Goal: Task Accomplishment & Management: Use online tool/utility

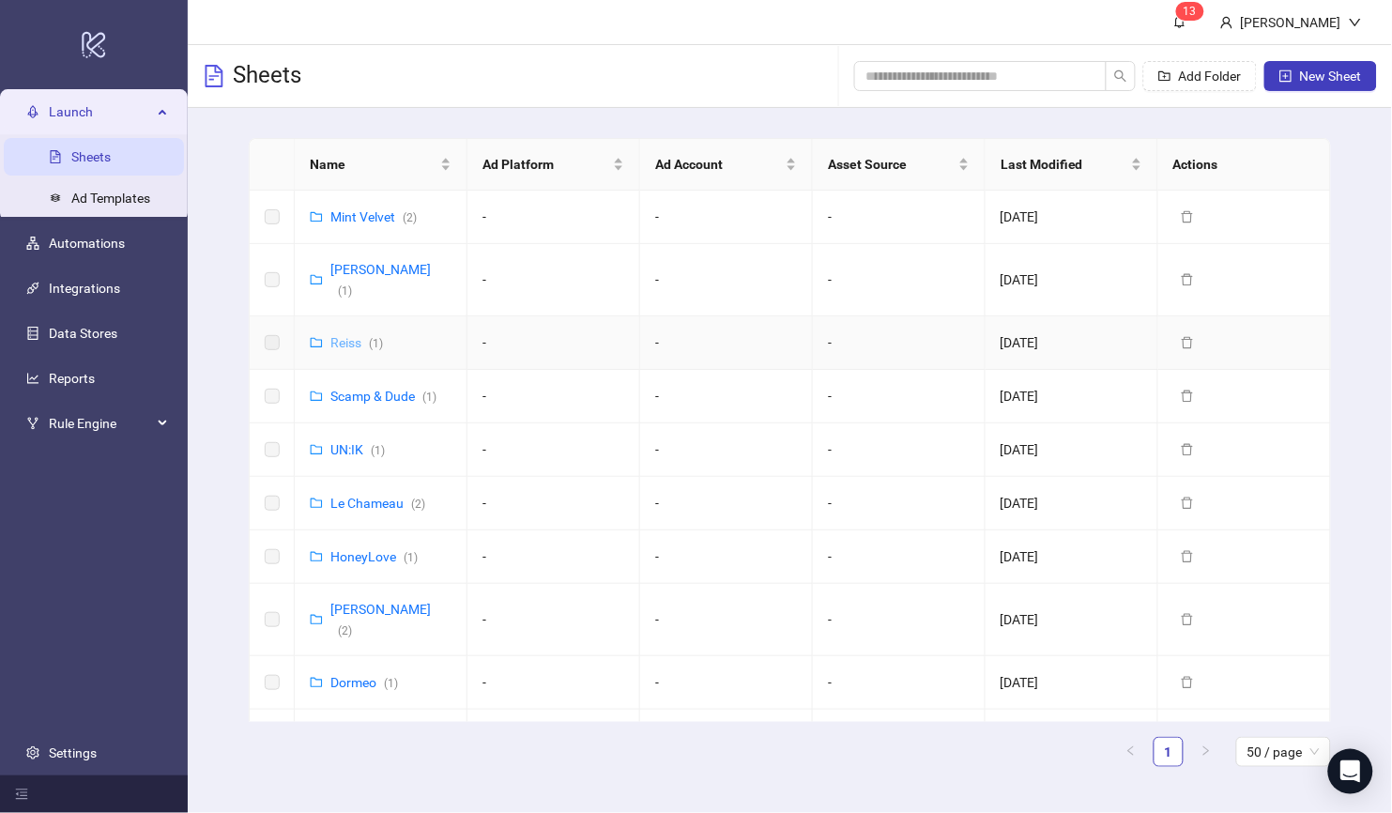
click at [351, 335] on link "[PERSON_NAME] ( 1 )" at bounding box center [357, 342] width 53 height 15
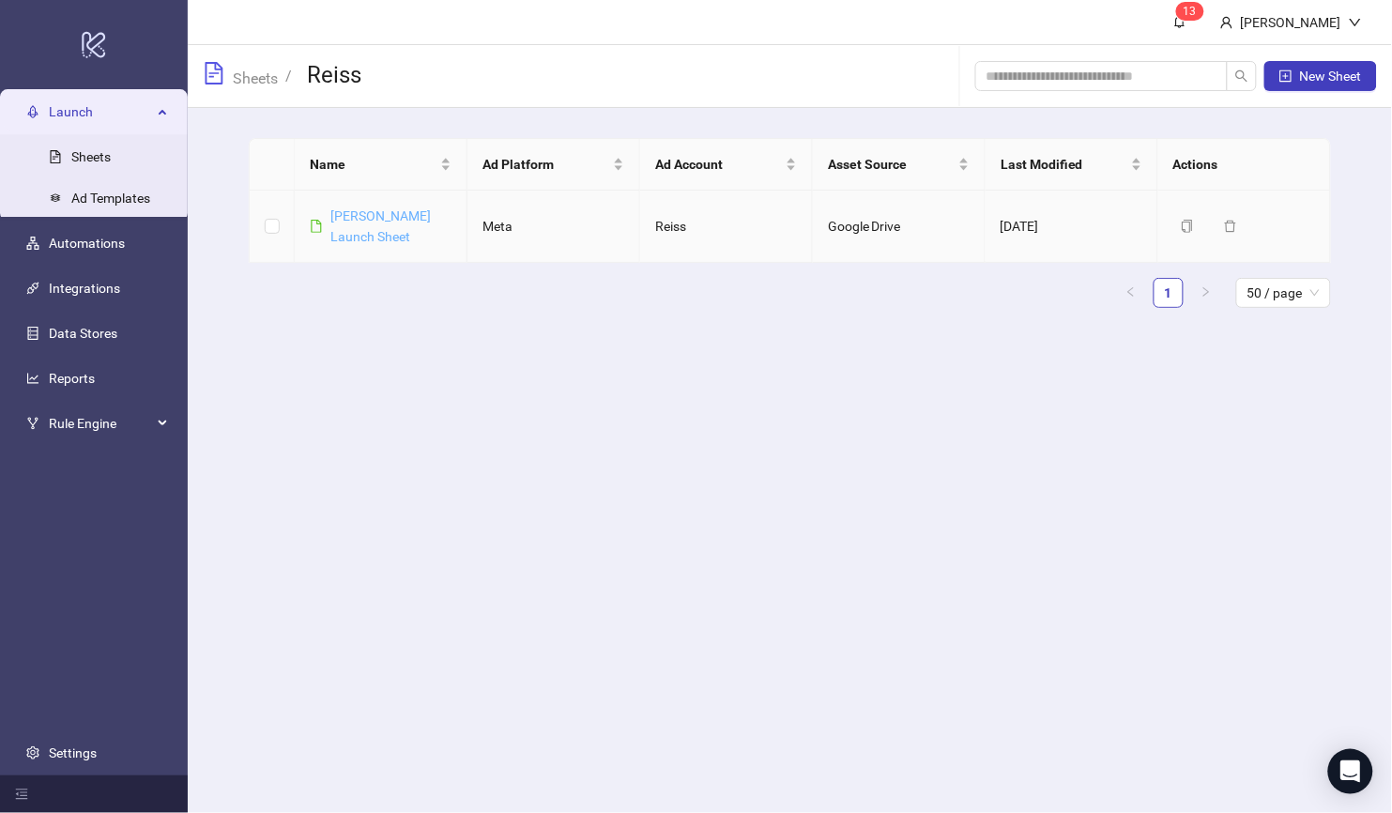
click at [353, 215] on link "[PERSON_NAME] Launch Sheet" at bounding box center [381, 226] width 100 height 36
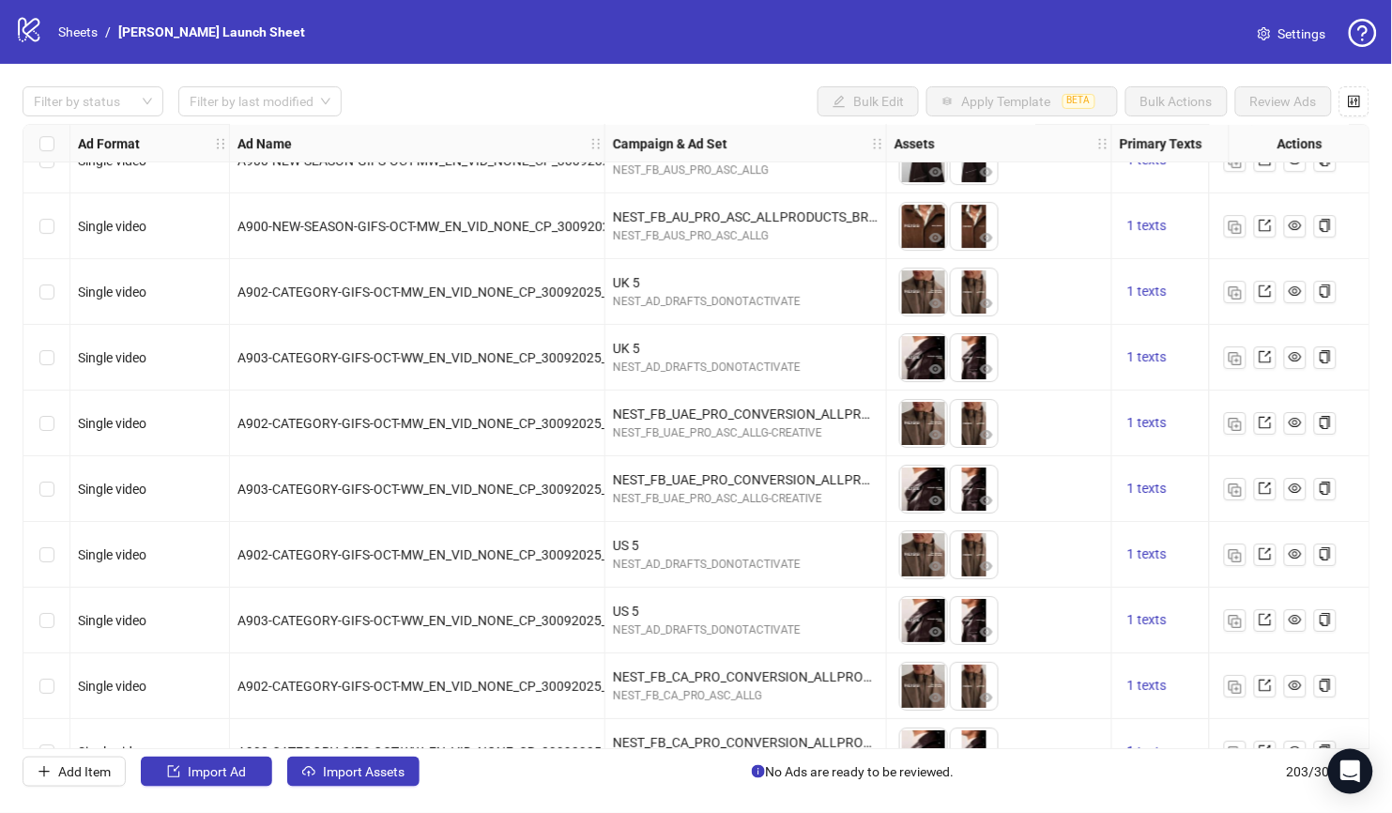
scroll to position [12719, 39]
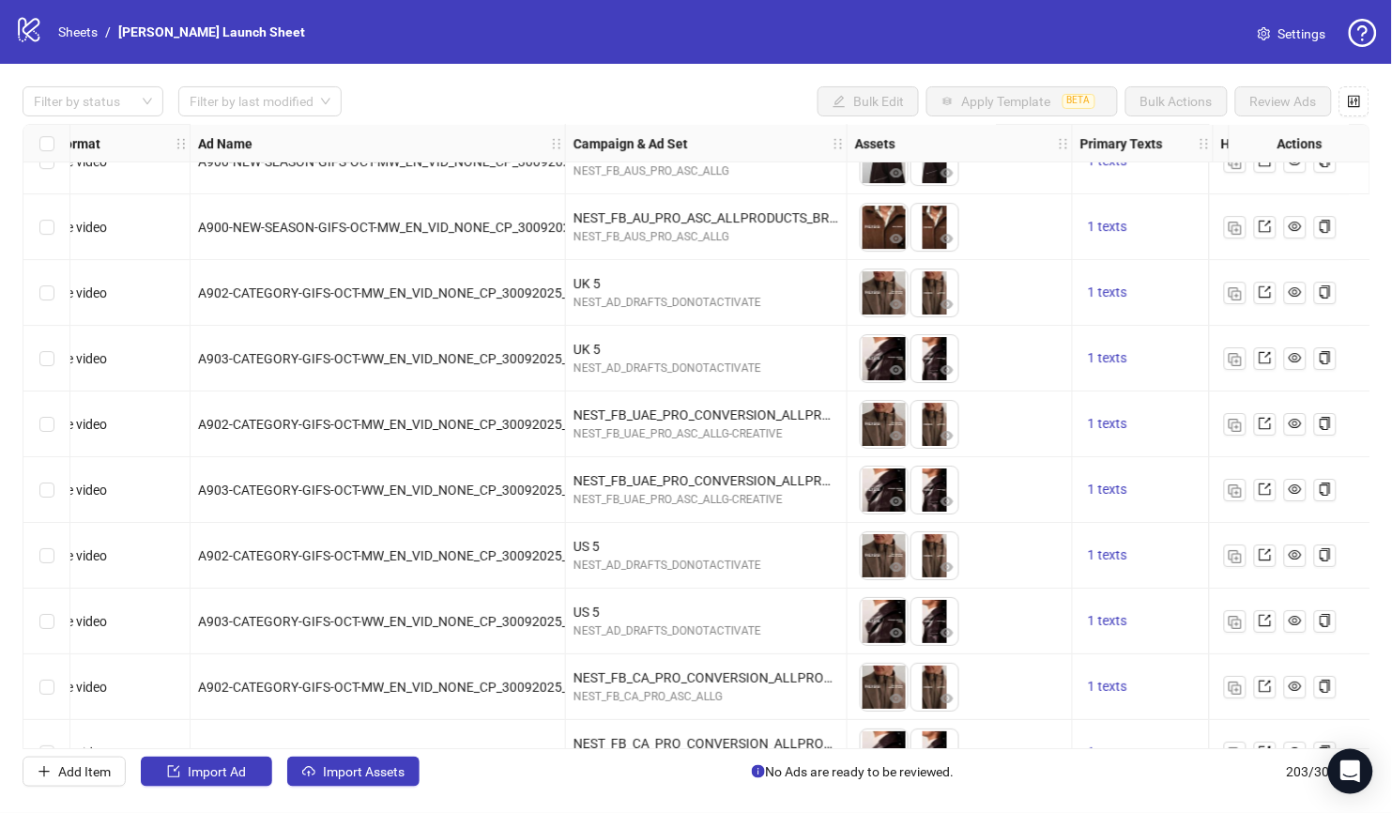
click at [460, 490] on span "A903-CATEGORY-GIFS-OCT-WW_EN_VID_NONE_CP_30092025_F_CC_SC1_USP10_AW25_" at bounding box center [458, 490] width 520 height 15
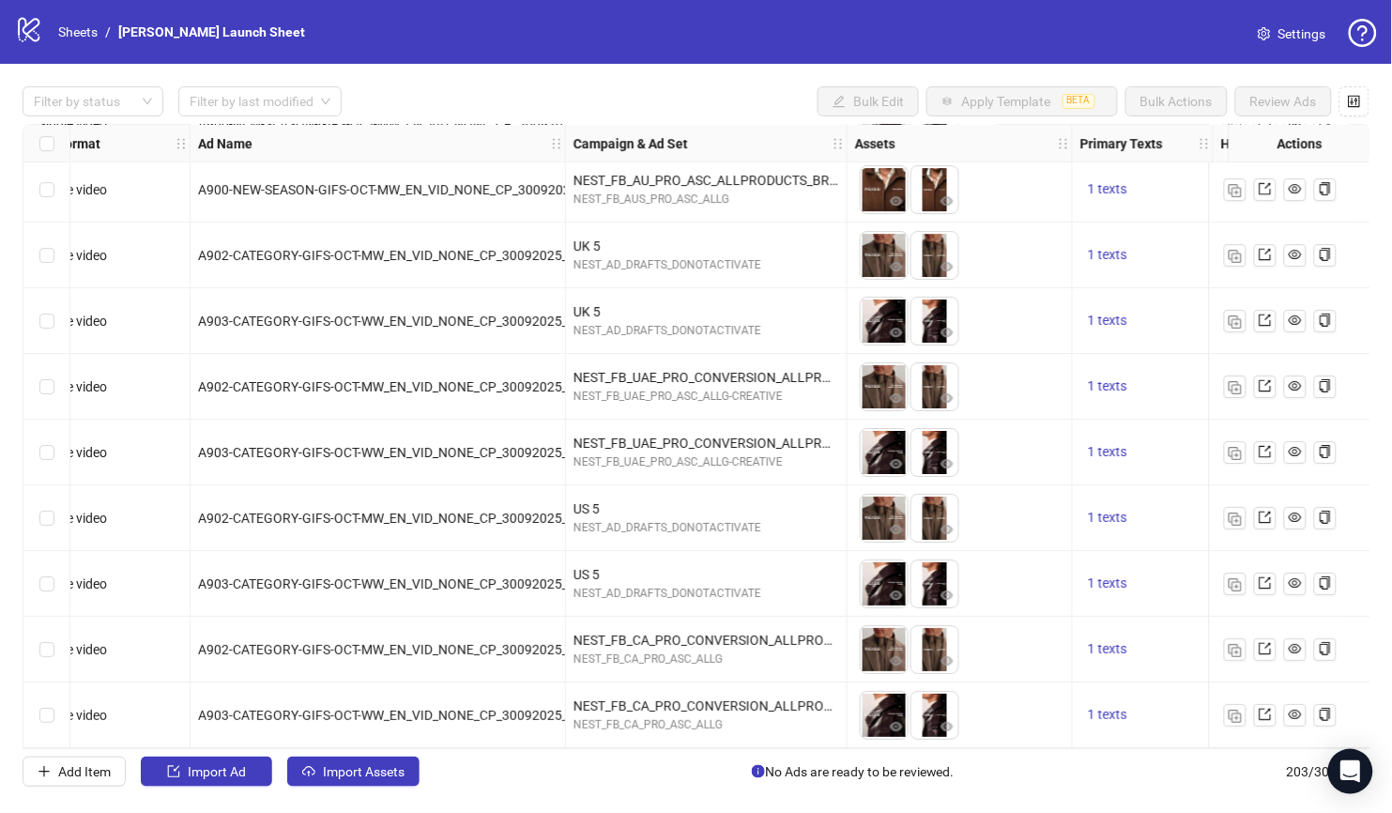
click at [393, 642] on span "A902-CATEGORY-GIFS-OCT-MW_EN_VID_NONE_CP_30092025_M_CC_SC1_USP10_AW25_" at bounding box center [460, 649] width 524 height 15
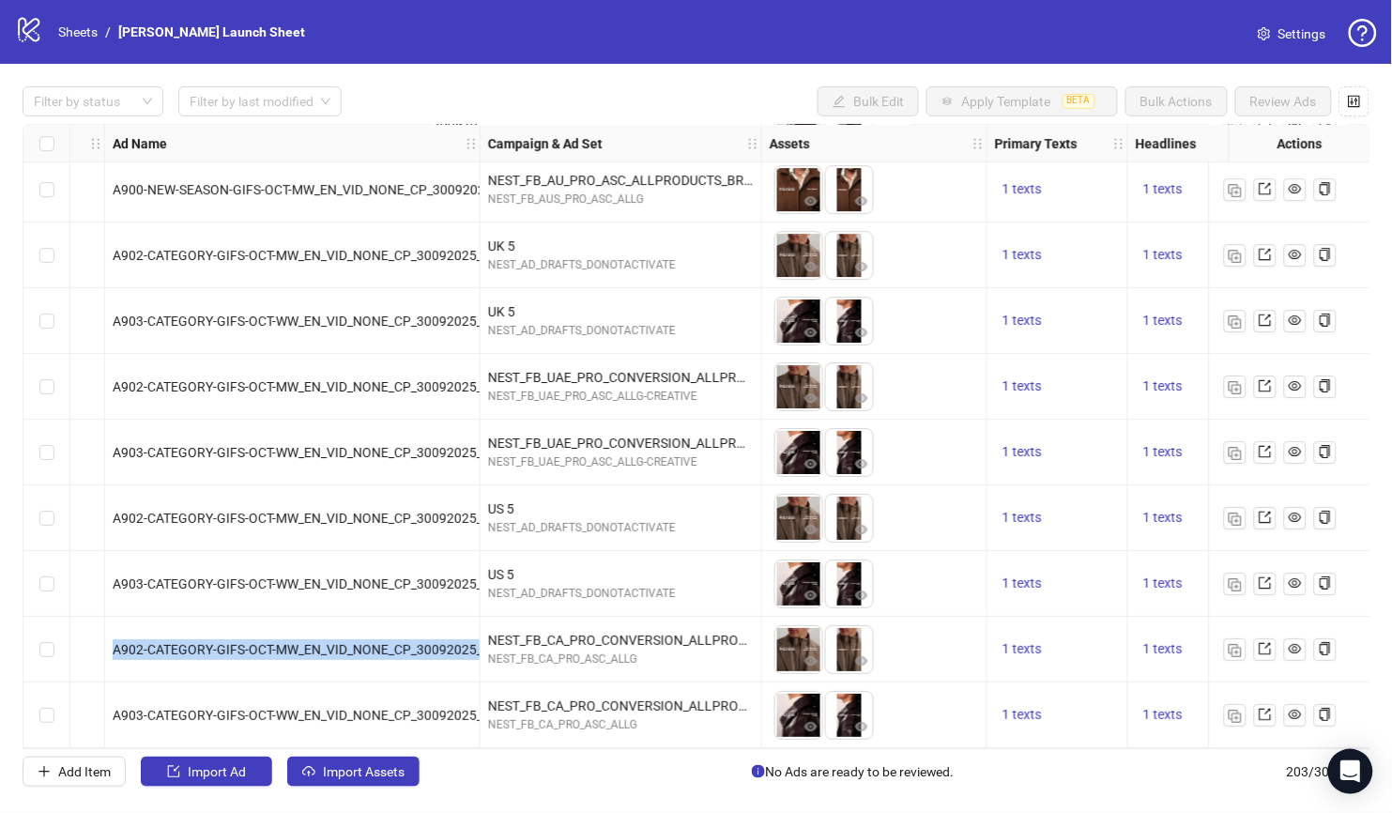
scroll to position [12763, 0]
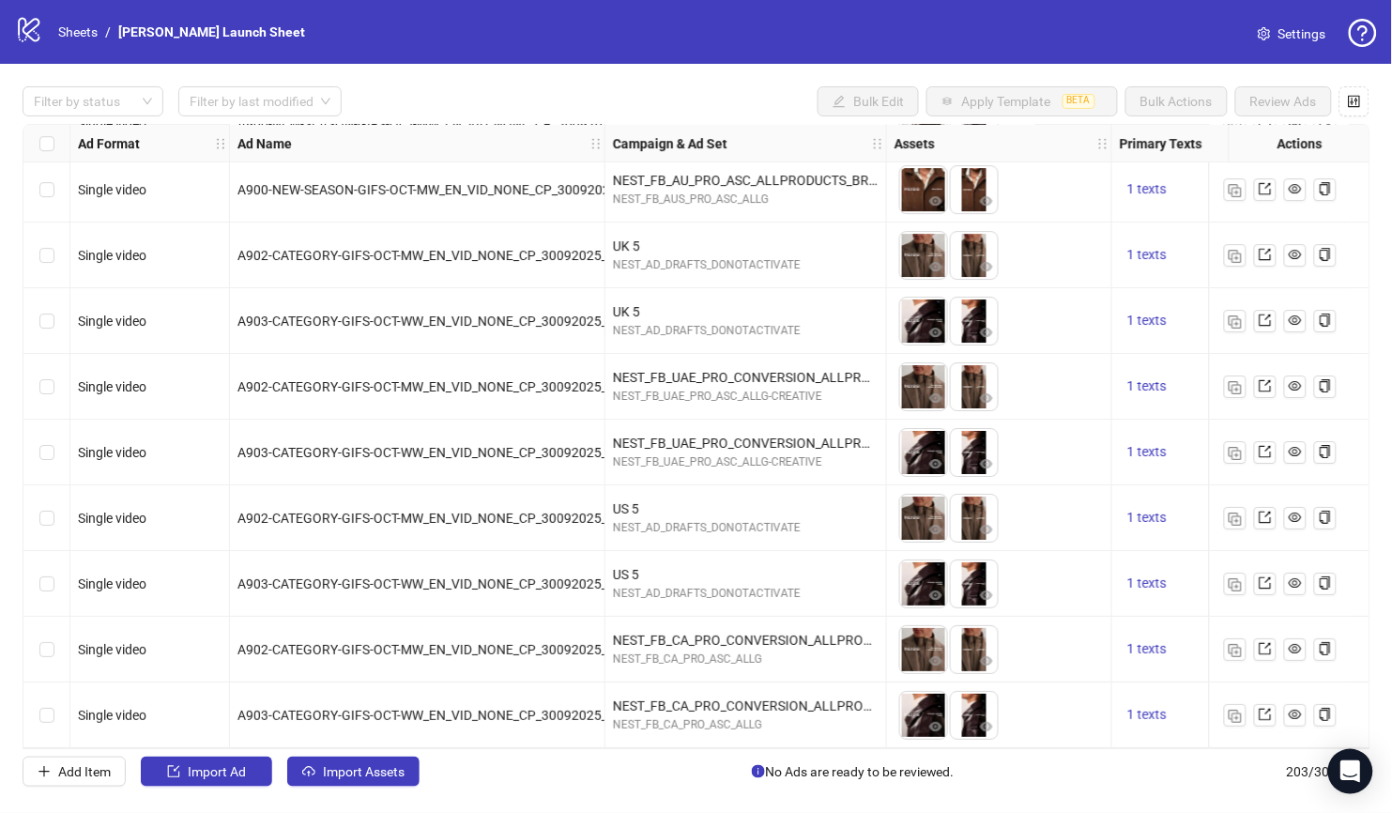
click at [295, 683] on div "A903-CATEGORY-GIFS-OCT-WW_EN_VID_NONE_CP_30092025_F_CC_SC1_USP10_AW25_" at bounding box center [418, 716] width 376 height 66
click at [1238, 710] on img "button" at bounding box center [1235, 716] width 13 height 13
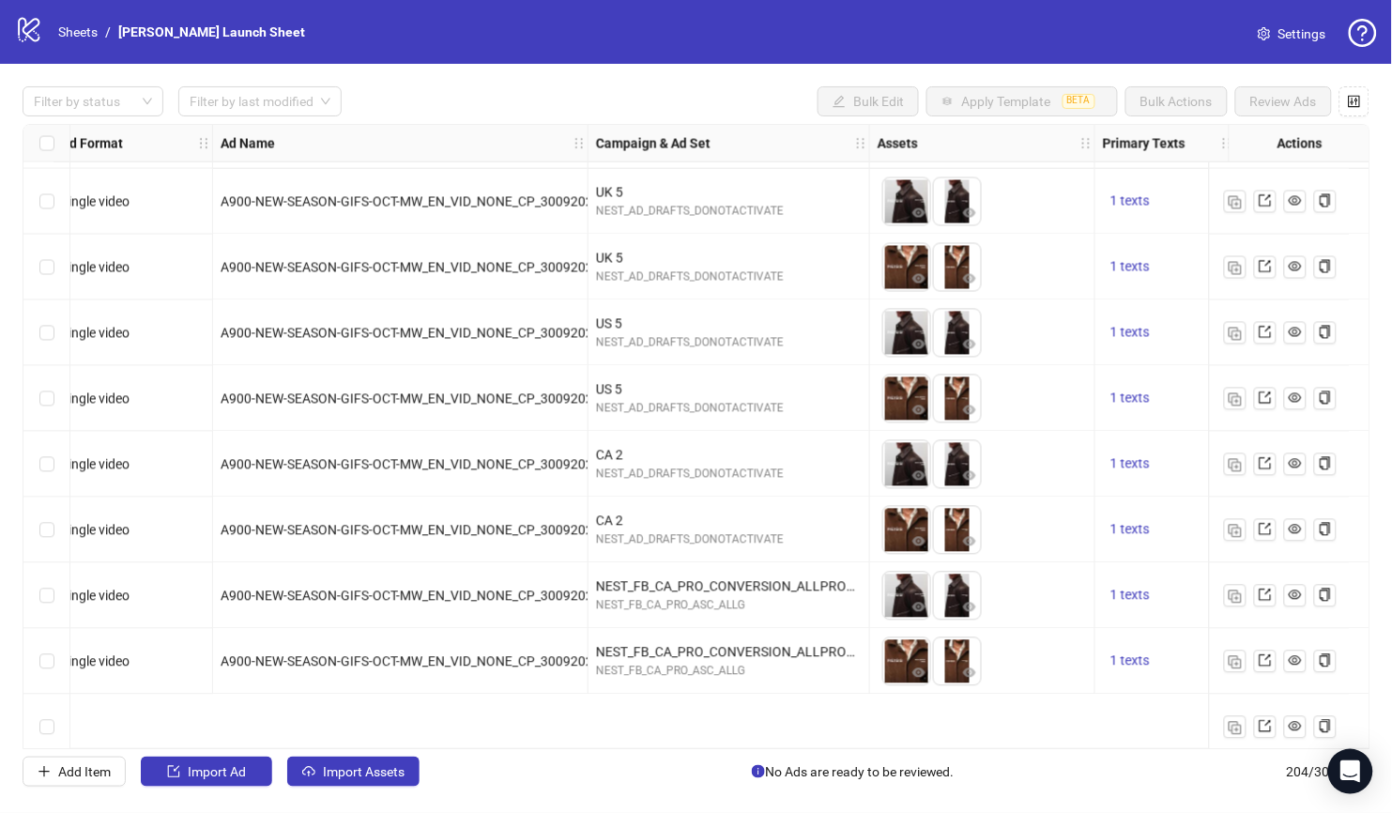
scroll to position [11895, 17]
